Goal: Browse casually

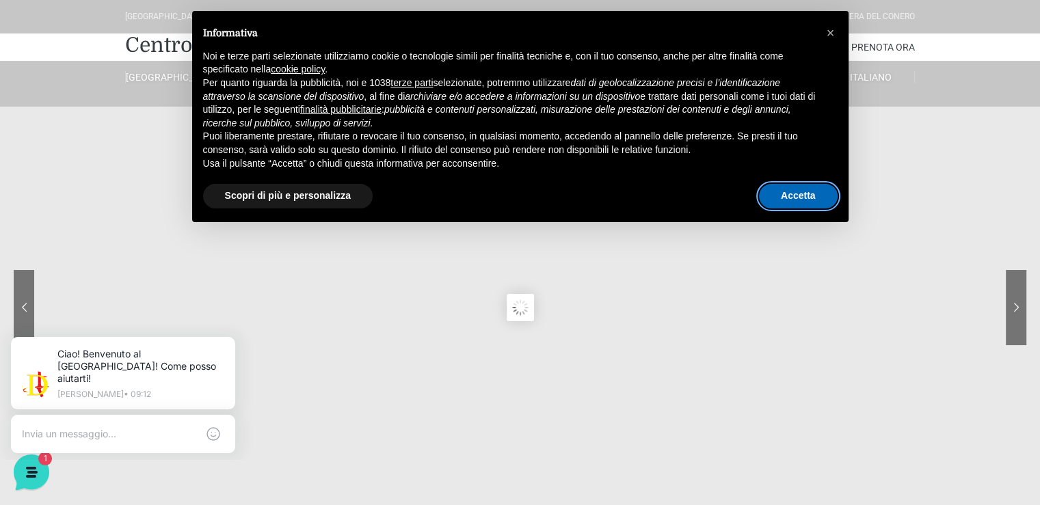
click at [808, 194] on button "Accetta" at bounding box center [798, 196] width 79 height 25
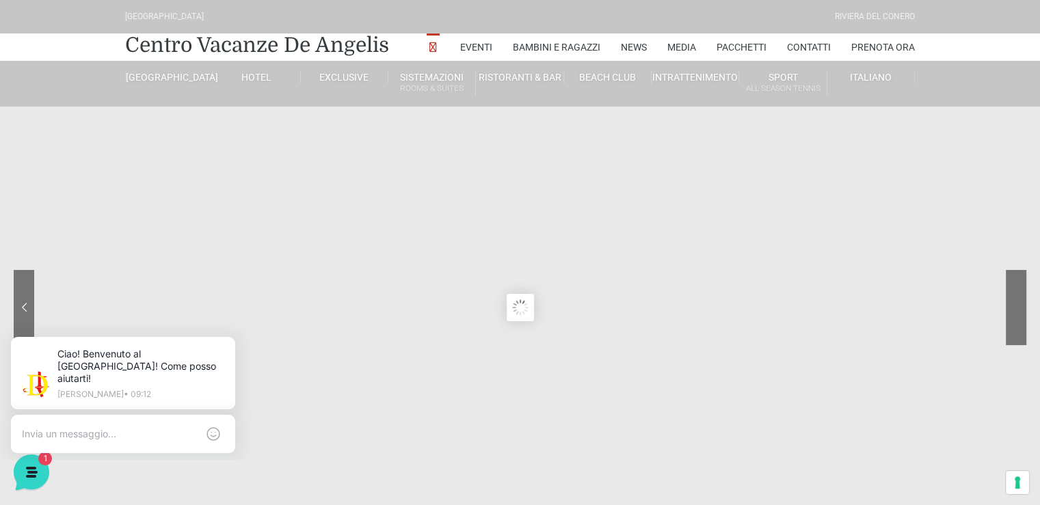
click at [1018, 313] on div at bounding box center [964, 318] width 123 height 96
click at [1018, 313] on sr7-nav-img-live at bounding box center [964, 307] width 123 height 75
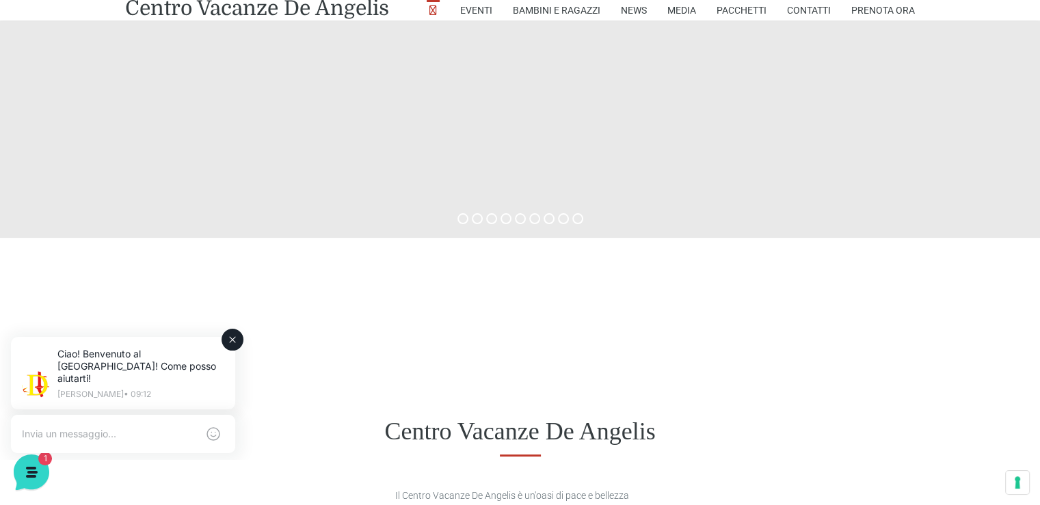
scroll to position [410, 0]
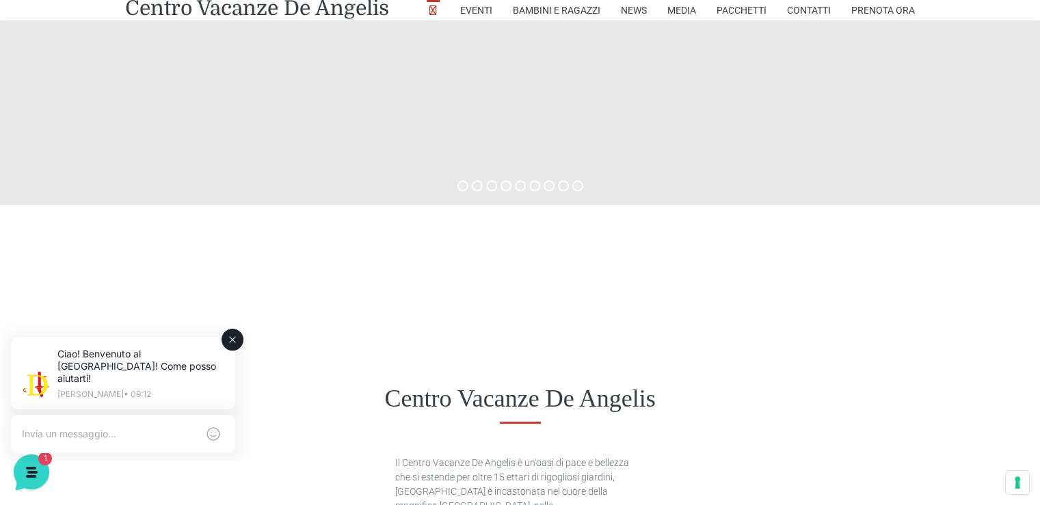
click at [233, 342] on icon at bounding box center [232, 339] width 11 height 11
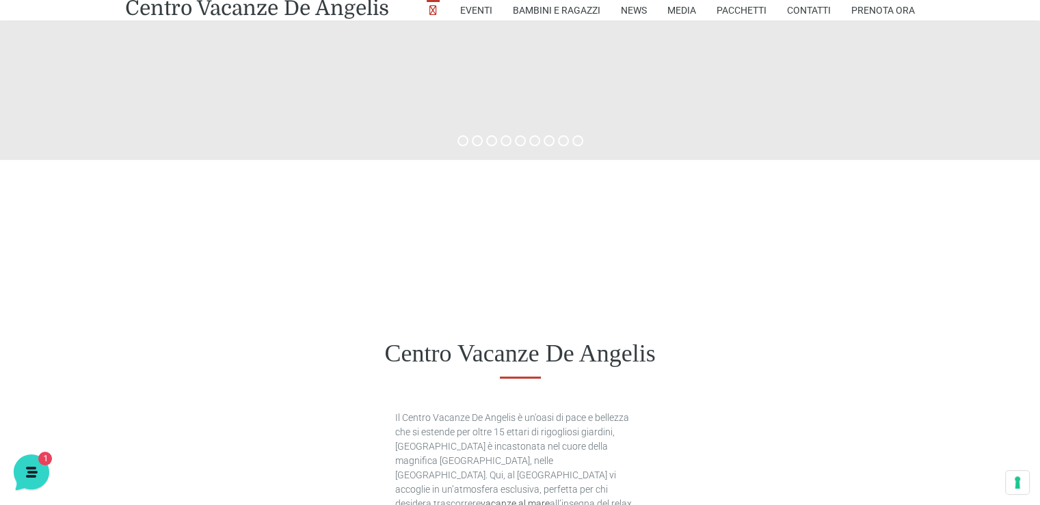
scroll to position [547, 0]
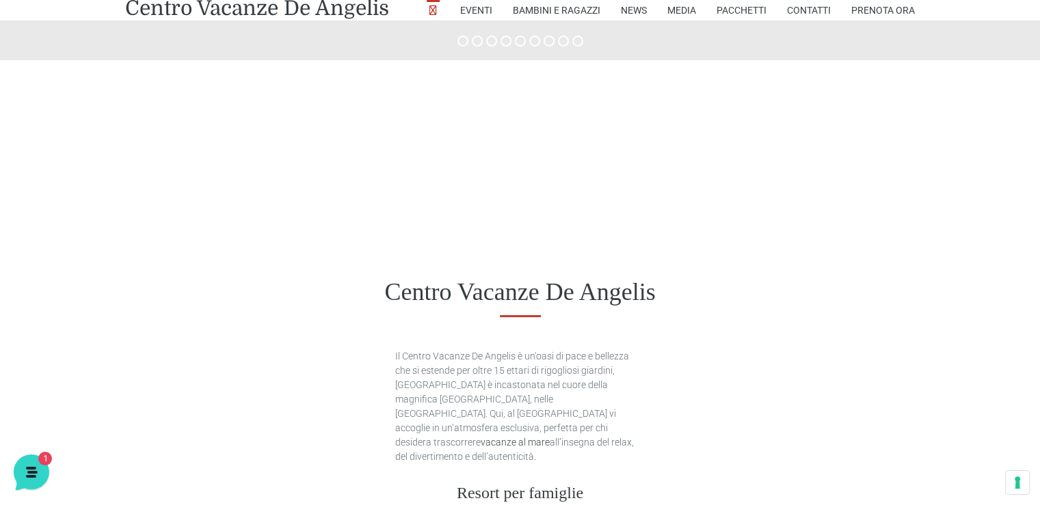
scroll to position [479, 0]
